Goal: Information Seeking & Learning: Check status

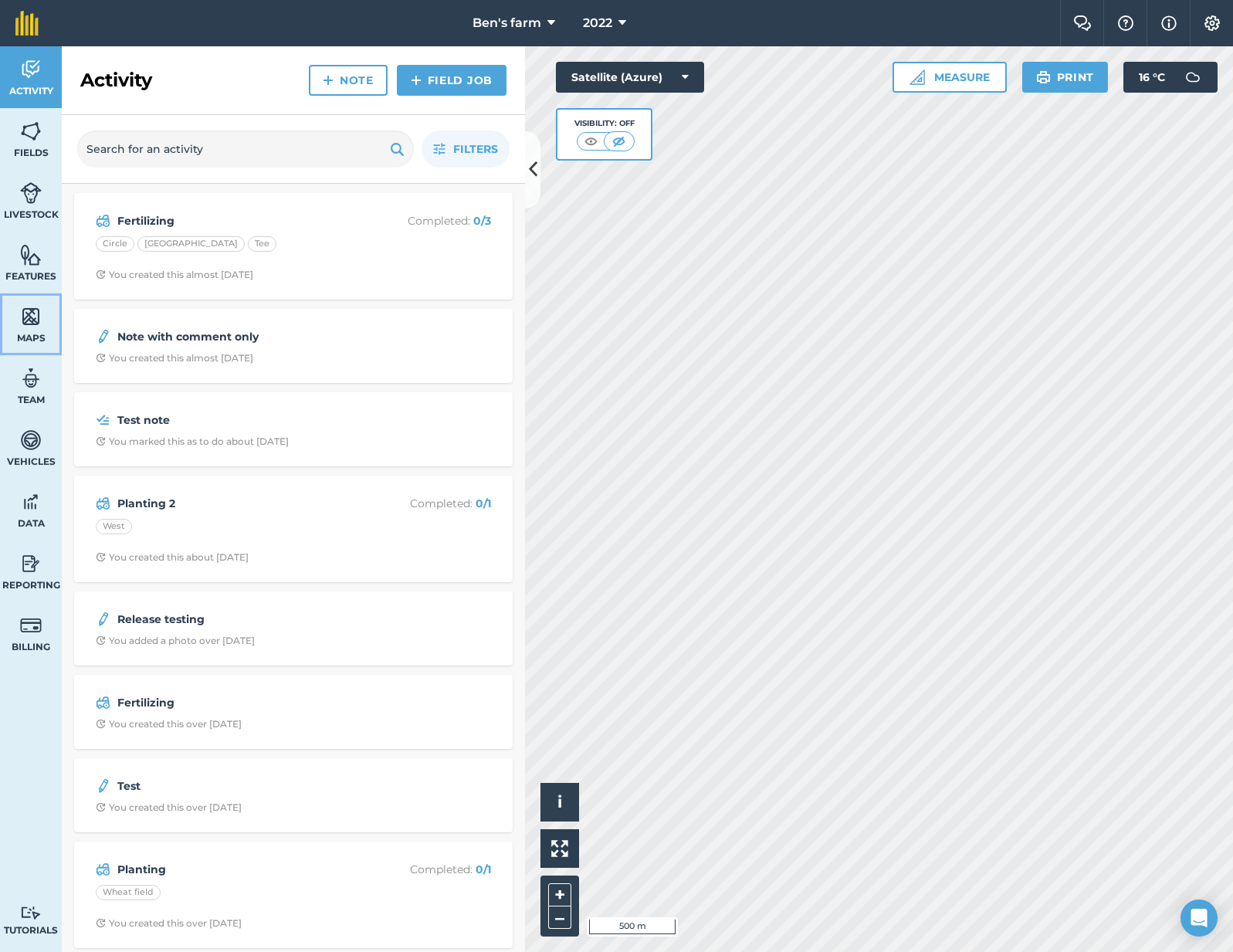
click at [28, 338] on span "Maps" at bounding box center [31, 338] width 62 height 13
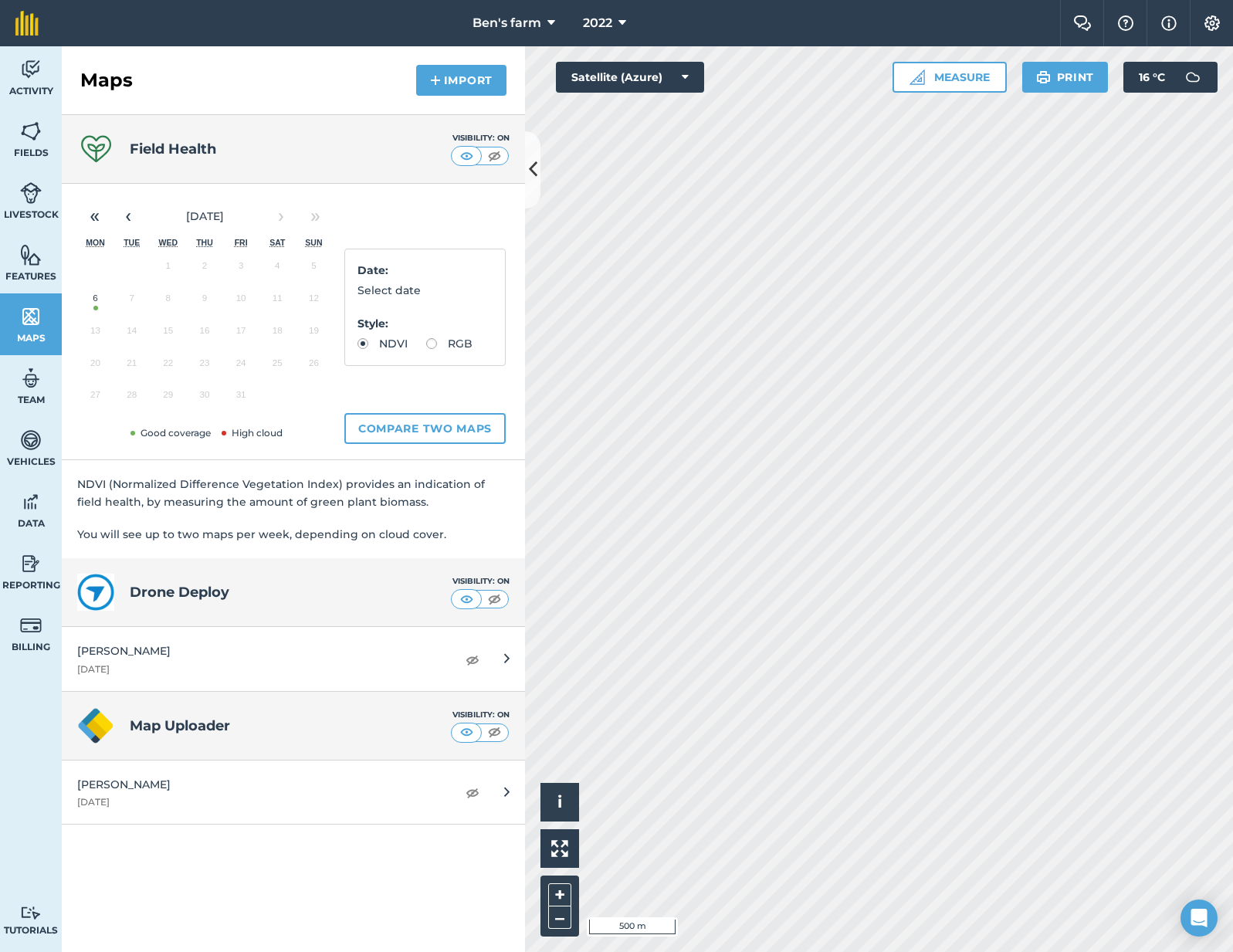
click at [98, 300] on button "6" at bounding box center [96, 301] width 36 height 32
click at [93, 299] on button "6" at bounding box center [96, 301] width 36 height 32
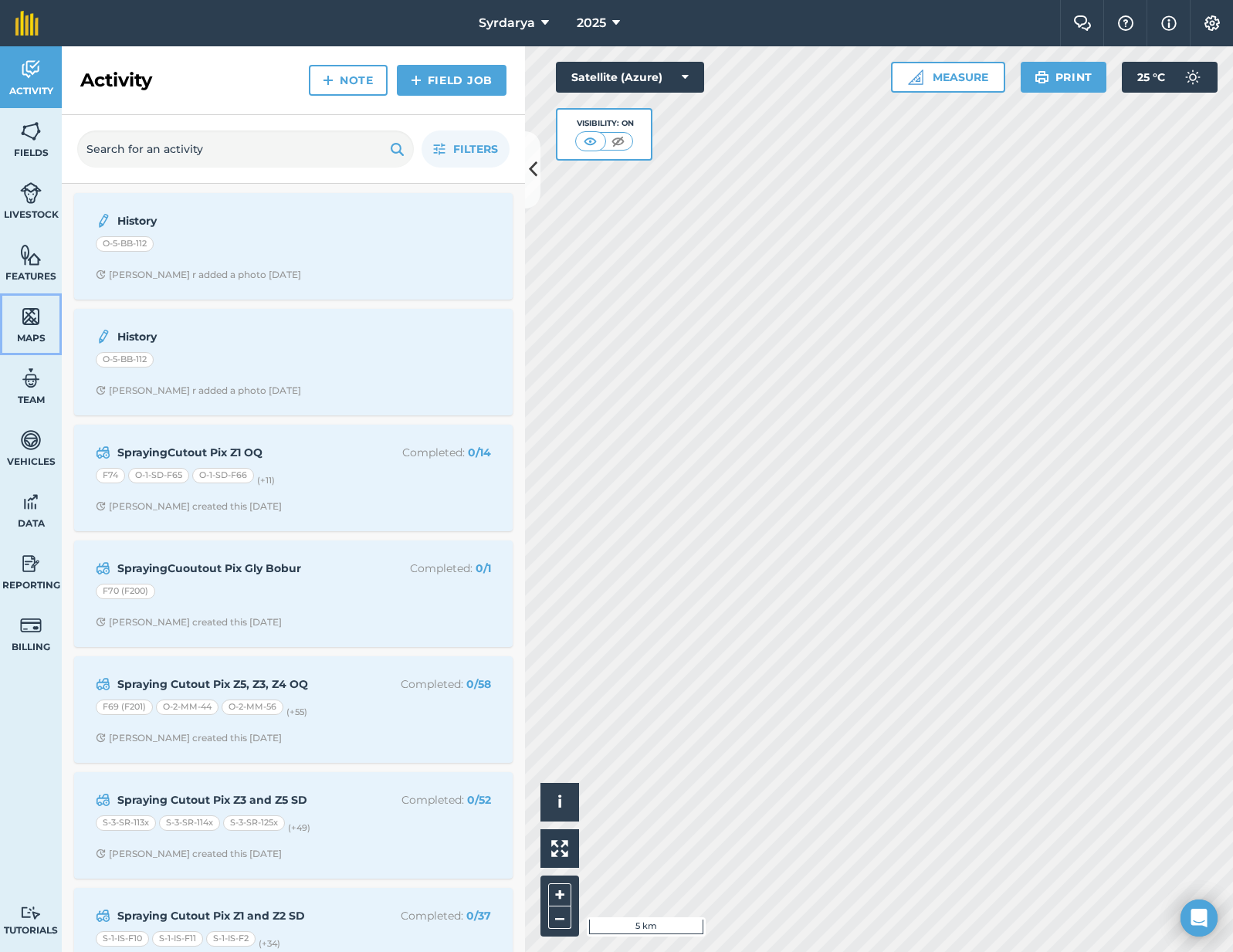
click at [39, 332] on span "Maps" at bounding box center [31, 338] width 62 height 13
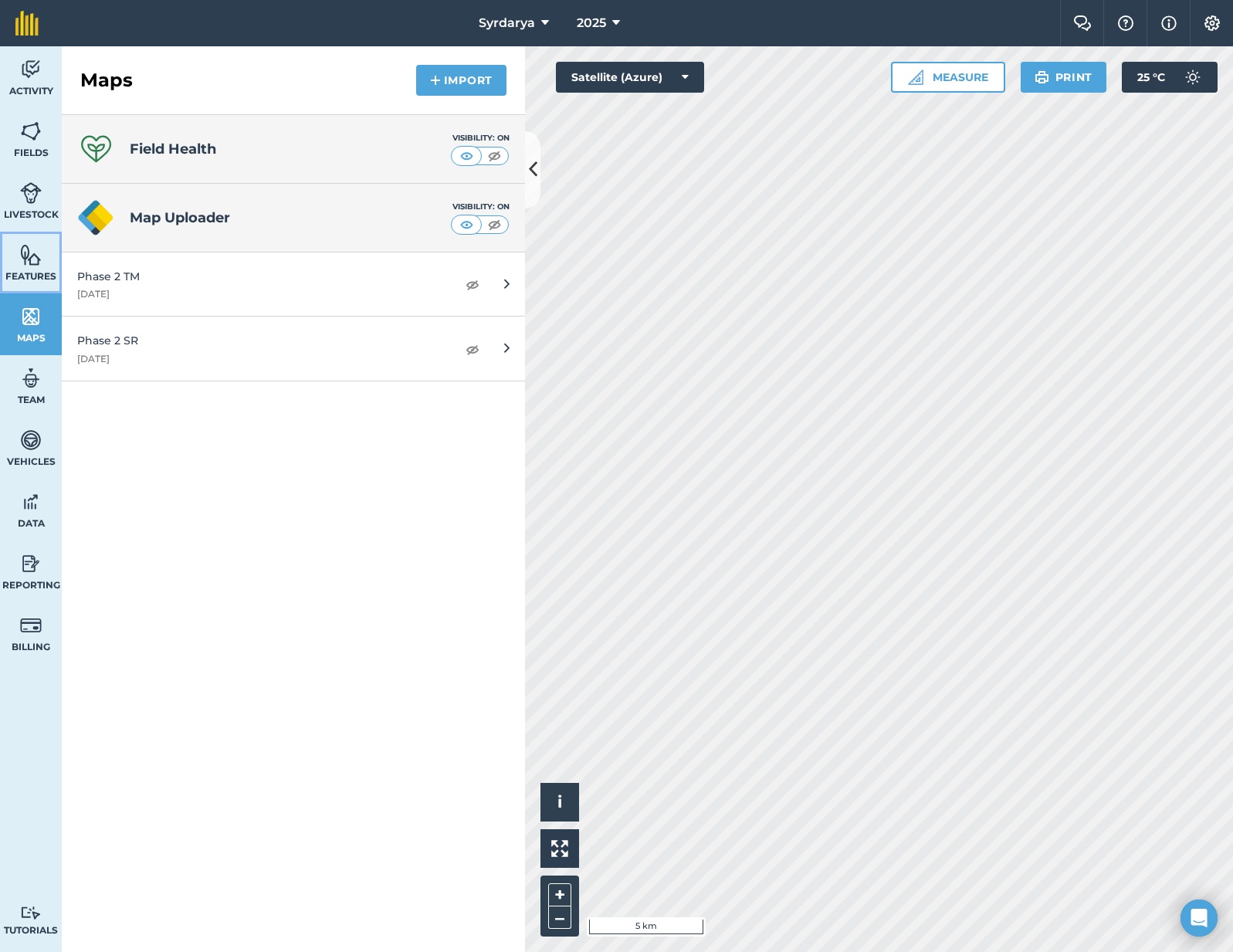
click at [51, 278] on span "Features" at bounding box center [31, 277] width 62 height 13
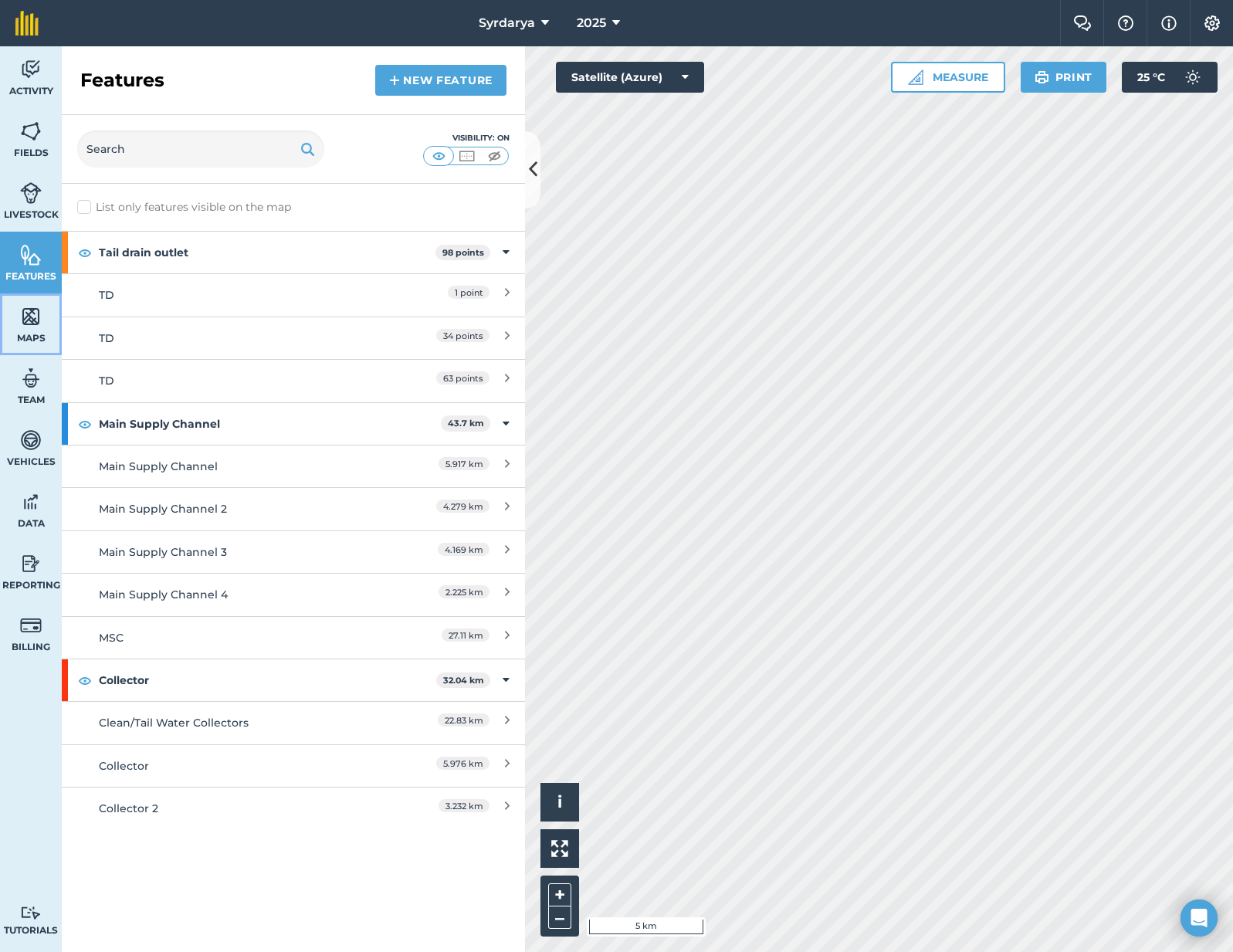
click at [34, 331] on link "Maps" at bounding box center [31, 324] width 62 height 62
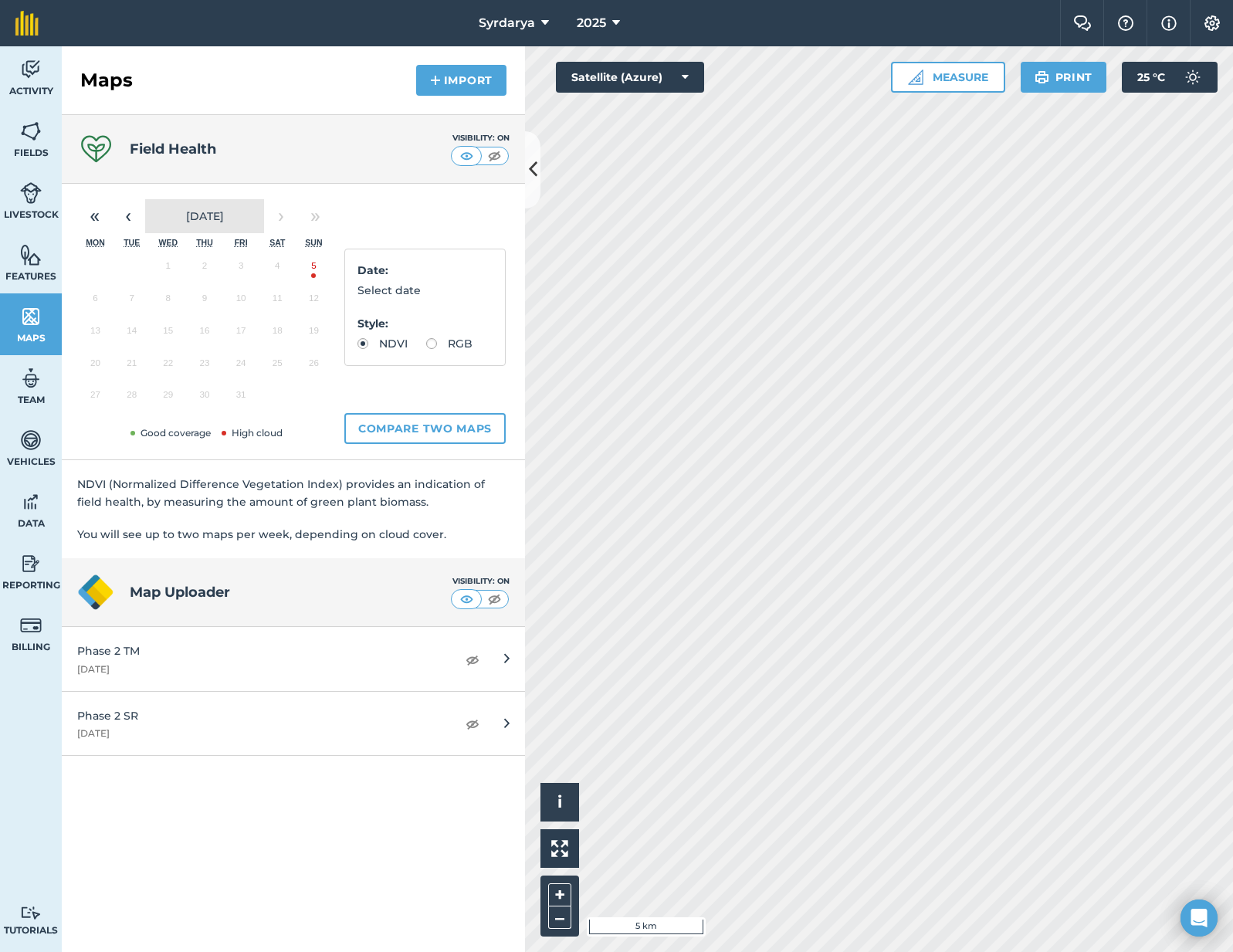
click at [146, 216] on button "[DATE]" at bounding box center [205, 216] width 119 height 34
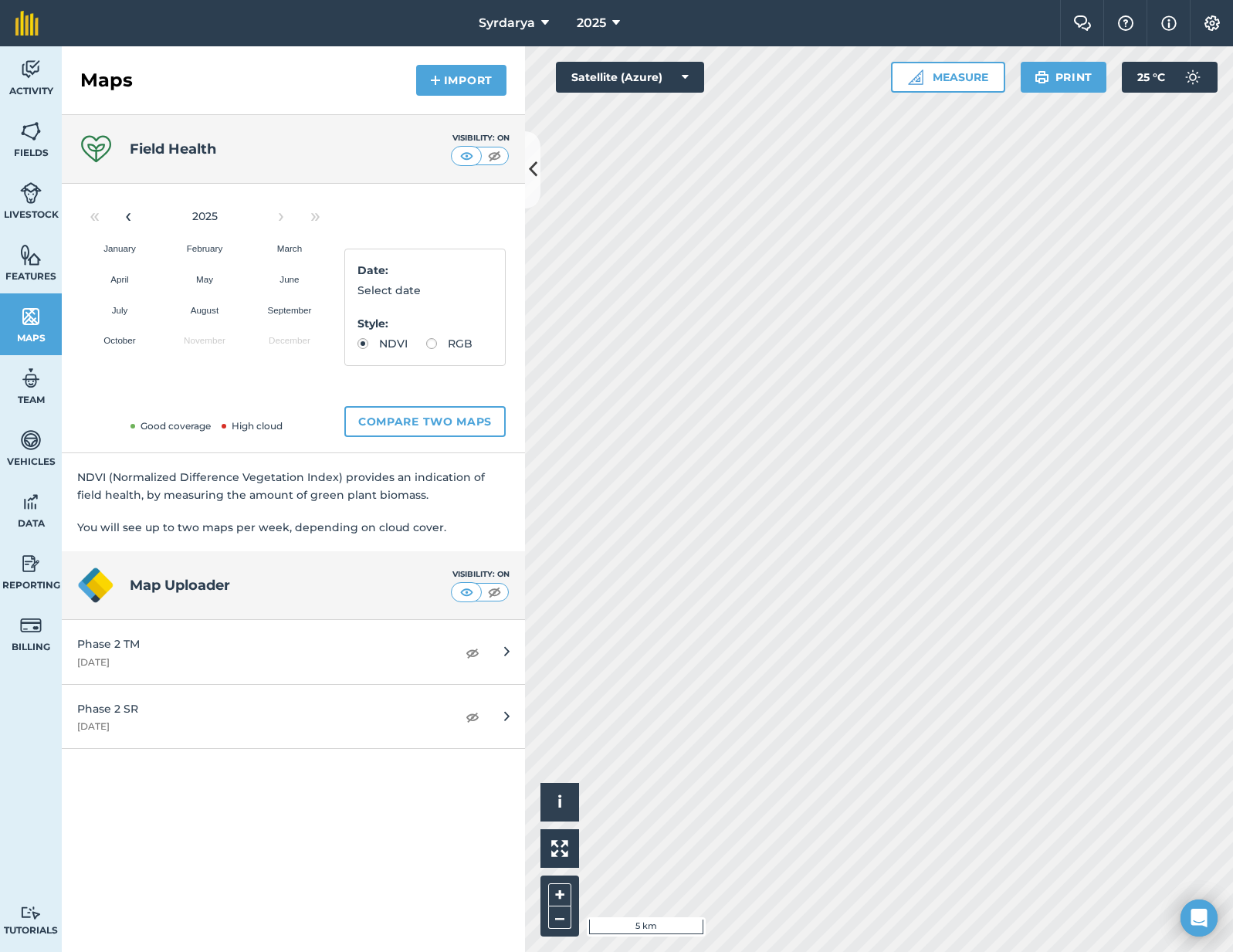
click at [148, 338] on button "October" at bounding box center [119, 340] width 85 height 31
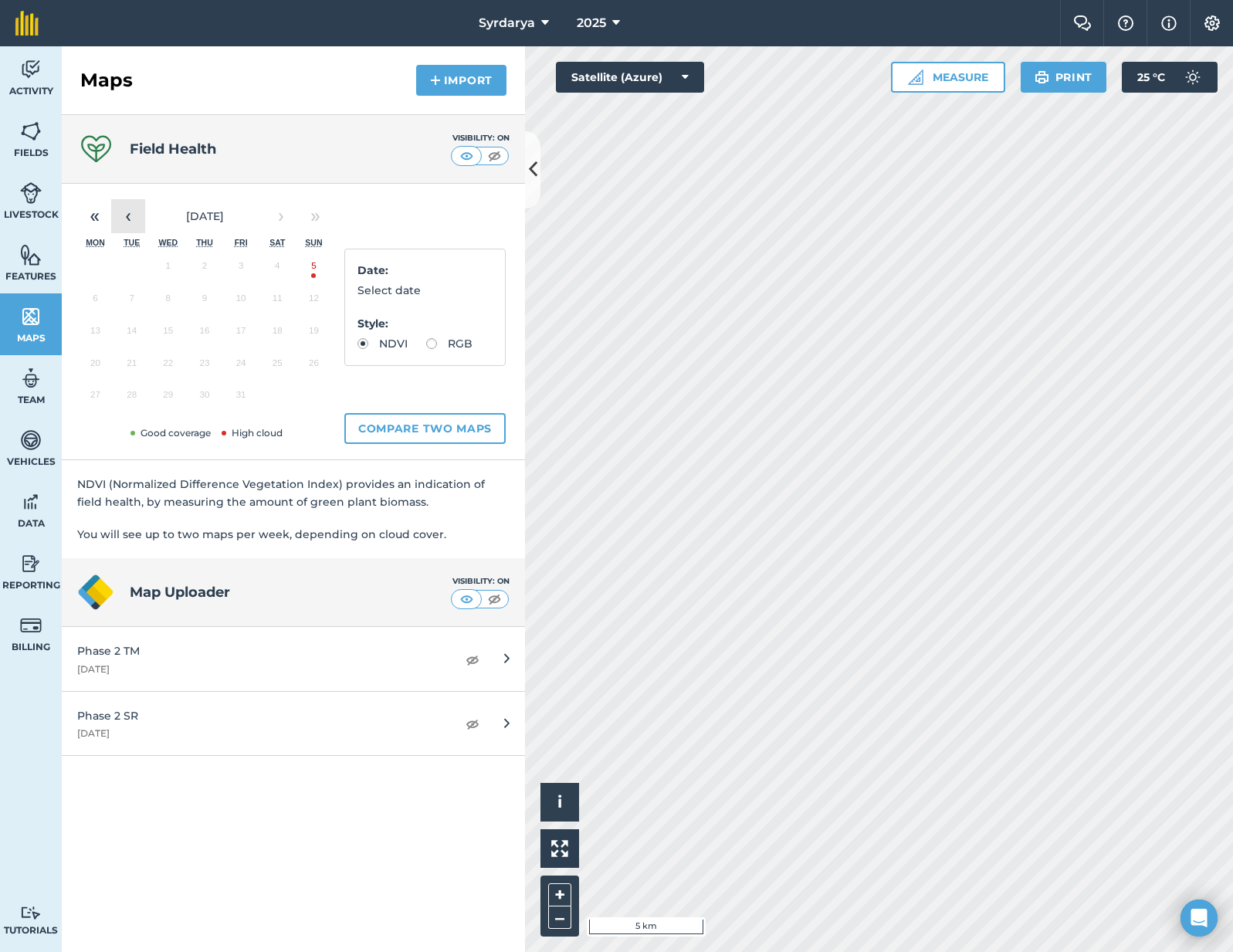
click at [127, 224] on button "‹" at bounding box center [128, 216] width 34 height 34
click at [200, 372] on button "25" at bounding box center [204, 366] width 36 height 32
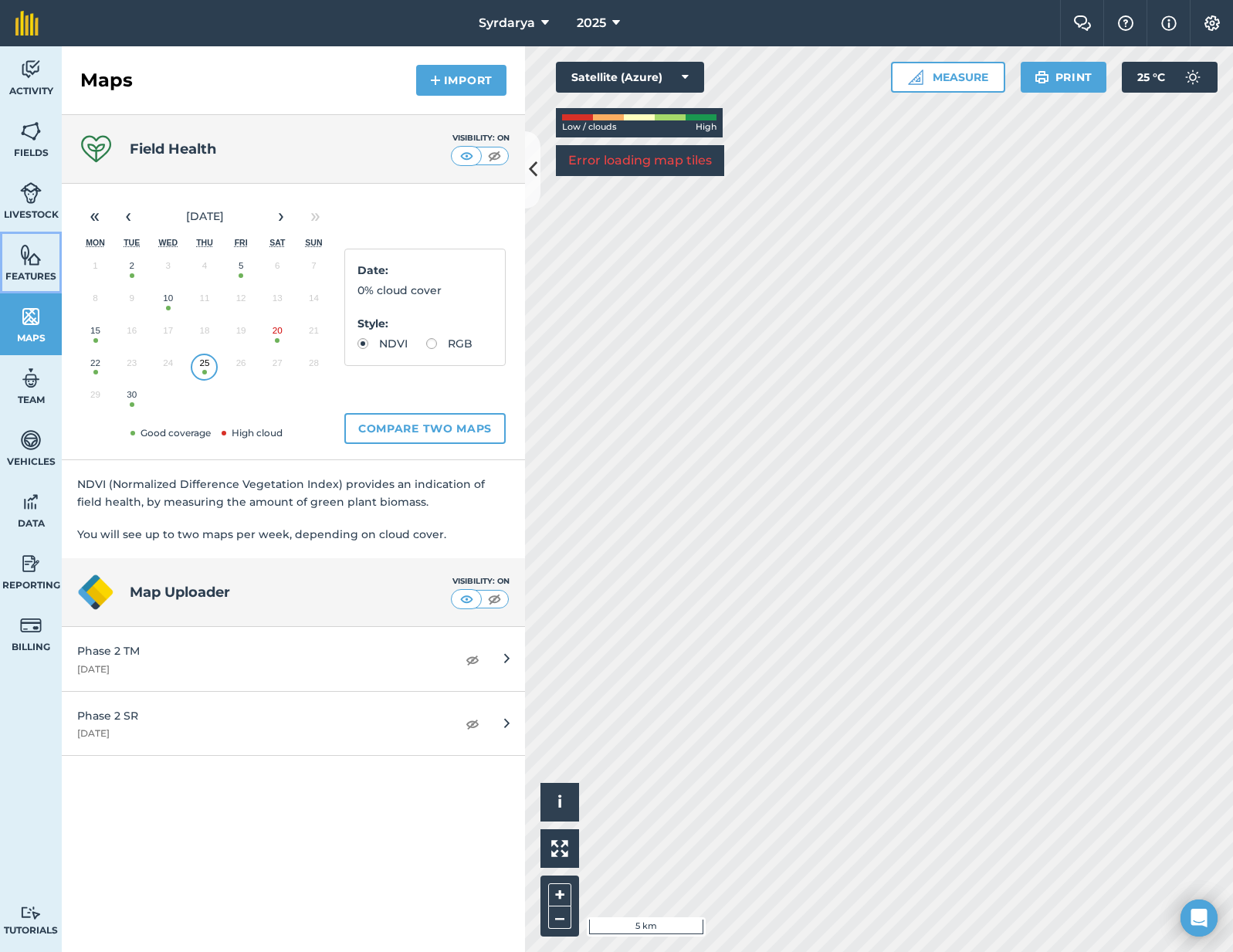
click at [21, 243] on img at bounding box center [30, 254] width 21 height 23
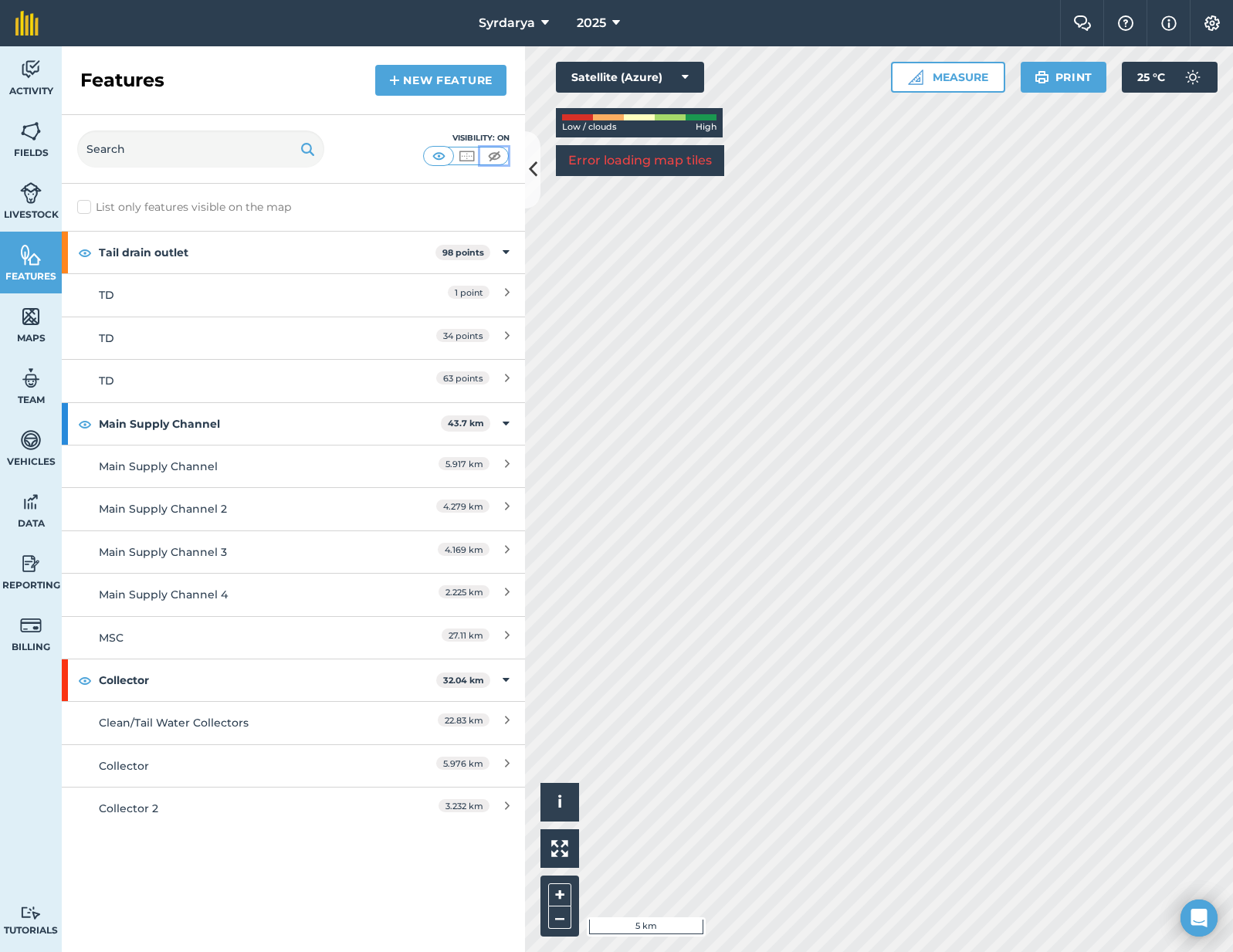
click at [489, 154] on img at bounding box center [494, 156] width 19 height 16
click at [25, 311] on img at bounding box center [30, 316] width 21 height 23
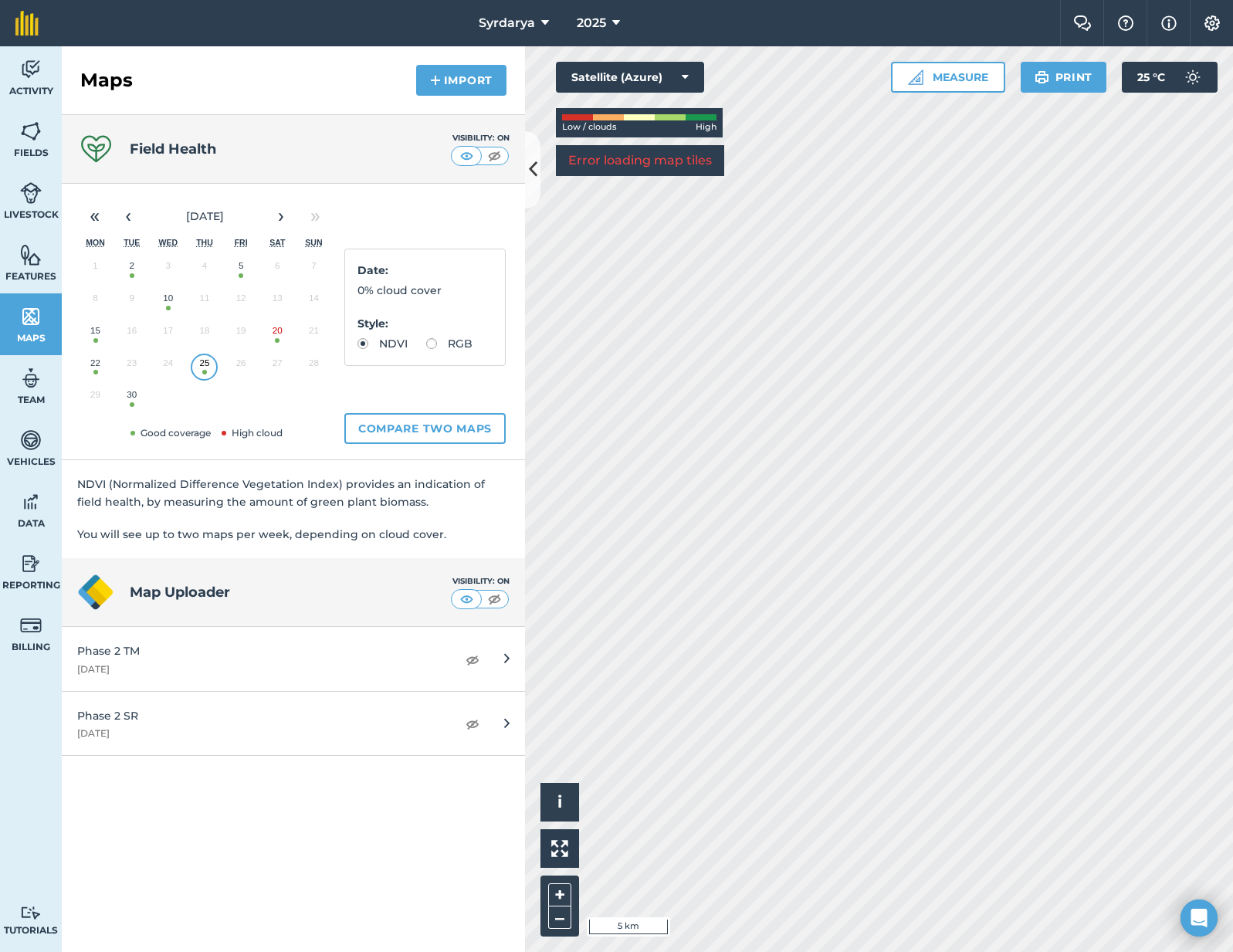
click at [206, 371] on button "25" at bounding box center [204, 366] width 36 height 32
click at [92, 361] on button "22" at bounding box center [96, 366] width 36 height 32
click at [87, 367] on button "22" at bounding box center [96, 366] width 36 height 32
click at [18, 136] on link "Fields" at bounding box center [31, 139] width 62 height 62
